Goal: Navigation & Orientation: Find specific page/section

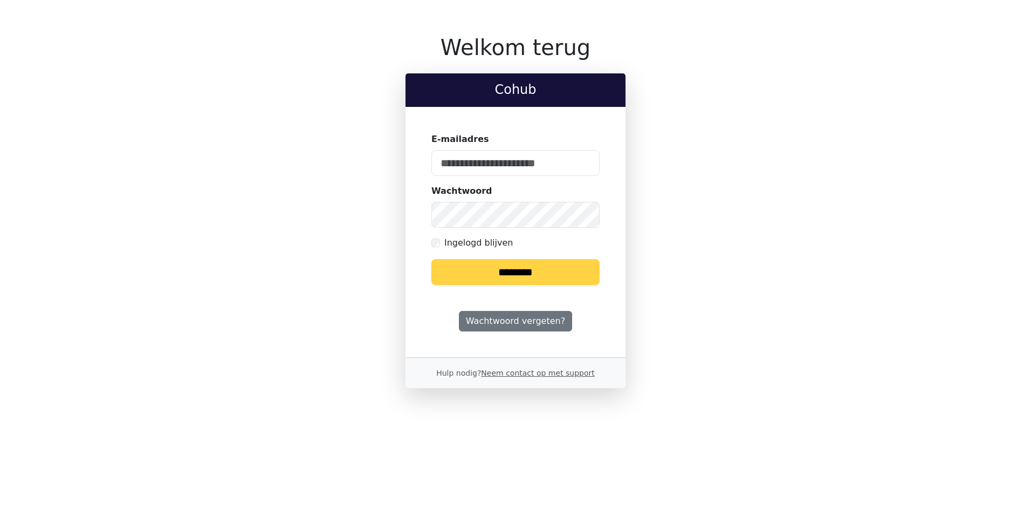
type input "**********"
click at [517, 276] on input "********" at bounding box center [516, 272] width 168 height 26
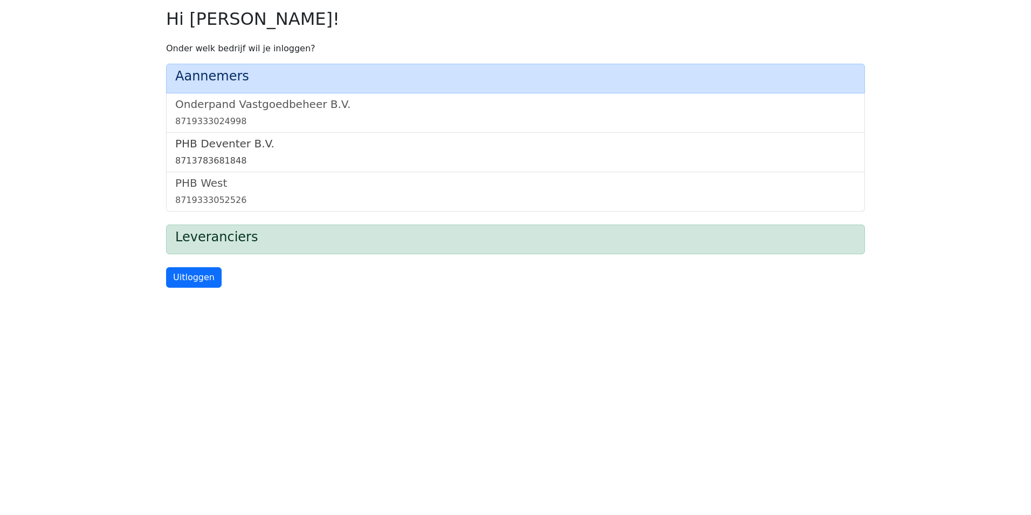
click at [234, 145] on h5 "PHB Deventer B.V." at bounding box center [515, 143] width 681 height 13
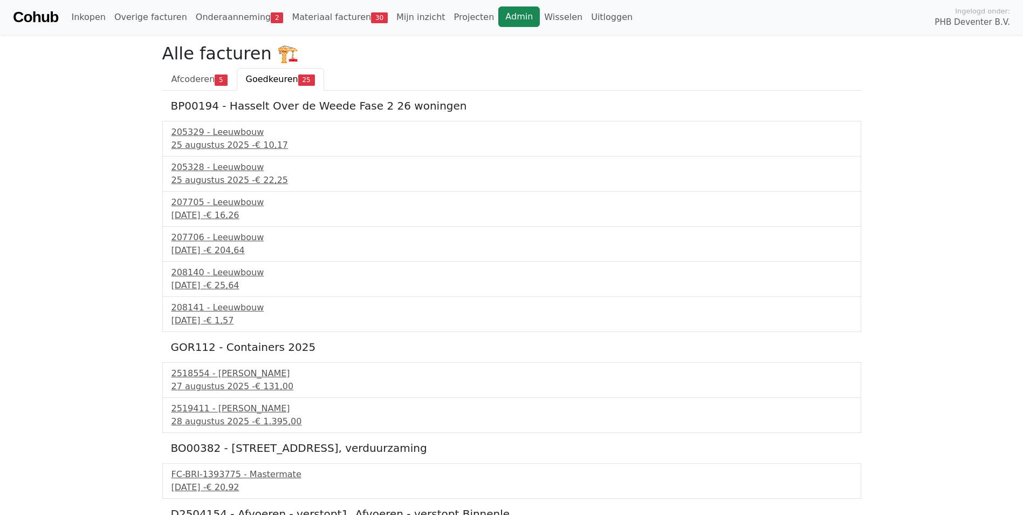
click at [498, 19] on link "Admin" at bounding box center [519, 16] width 42 height 20
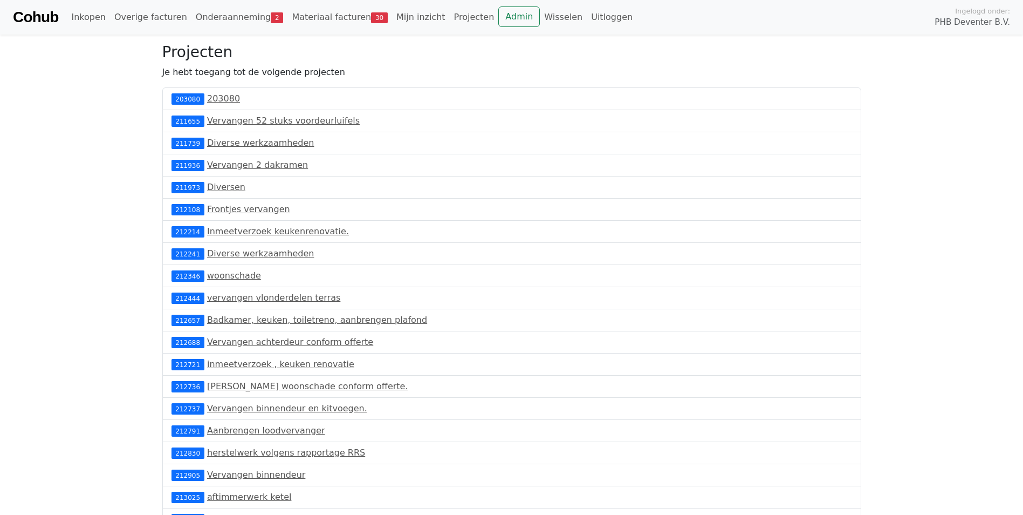
click at [22, 18] on link "Cohub" at bounding box center [35, 17] width 45 height 26
click at [56, 18] on link "Cohub" at bounding box center [35, 17] width 45 height 26
click at [498, 24] on link "Admin" at bounding box center [519, 16] width 42 height 20
click at [30, 18] on link "Cohub" at bounding box center [35, 17] width 45 height 26
click at [29, 19] on link "Cohub" at bounding box center [35, 17] width 45 height 26
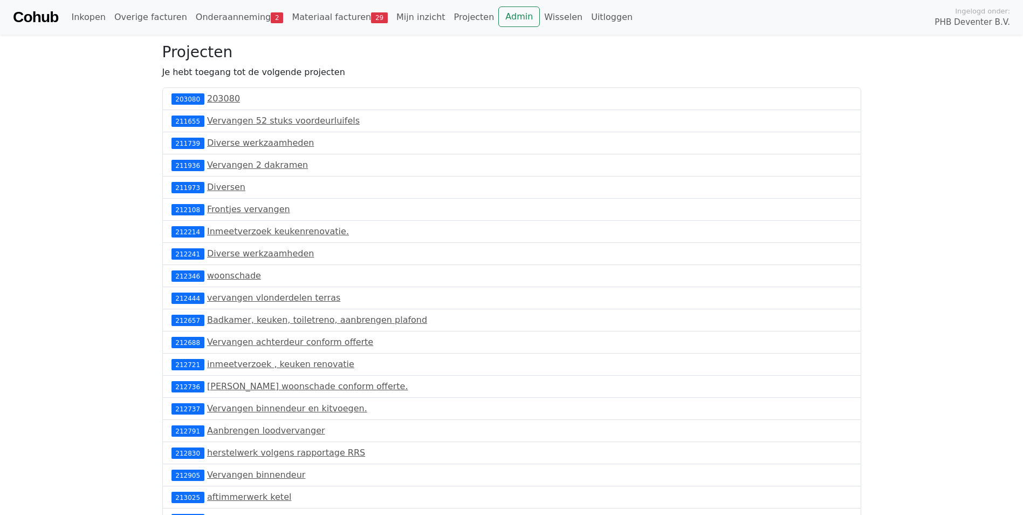
click at [44, 18] on link "Cohub" at bounding box center [35, 17] width 45 height 26
click at [498, 19] on link "Admin" at bounding box center [519, 16] width 42 height 20
click at [27, 10] on link "Cohub" at bounding box center [35, 17] width 45 height 26
